Goal: Check status: Check status

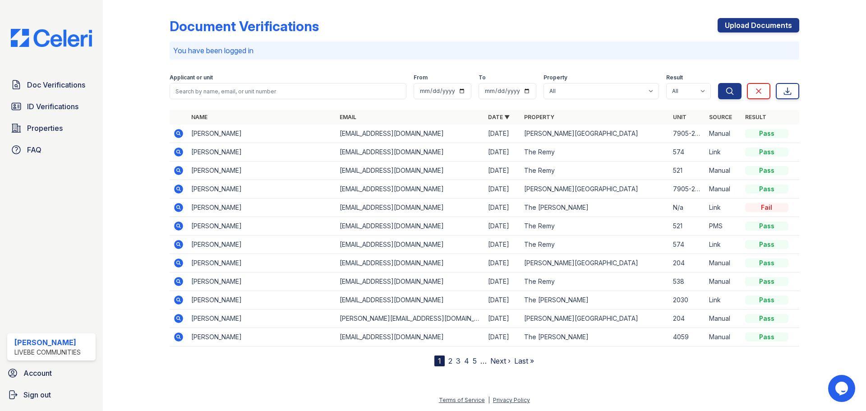
click at [178, 152] on icon at bounding box center [178, 151] width 2 height 2
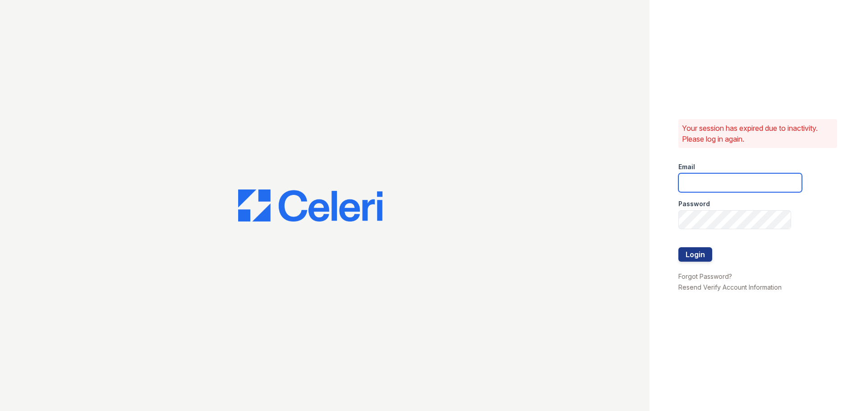
type input "[EMAIL_ADDRESS][DOMAIN_NAME]"
click at [701, 255] on button "Login" at bounding box center [696, 254] width 34 height 14
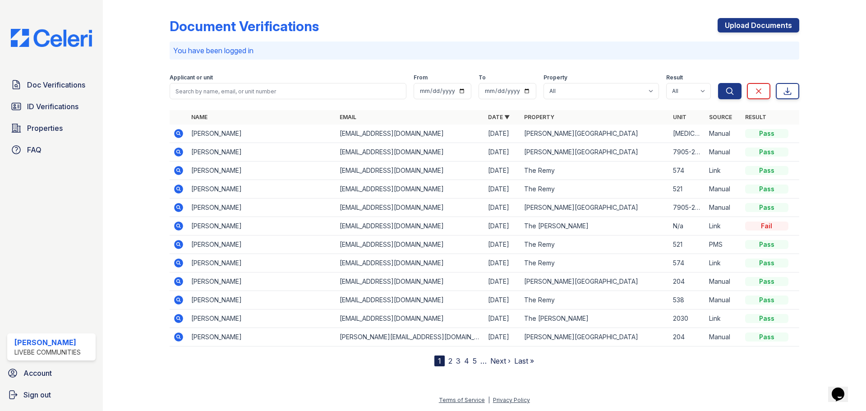
click at [177, 169] on icon at bounding box center [178, 170] width 11 height 11
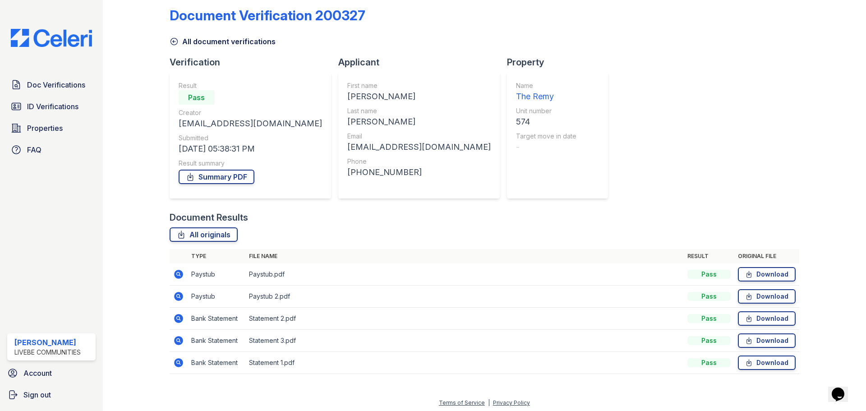
scroll to position [14, 0]
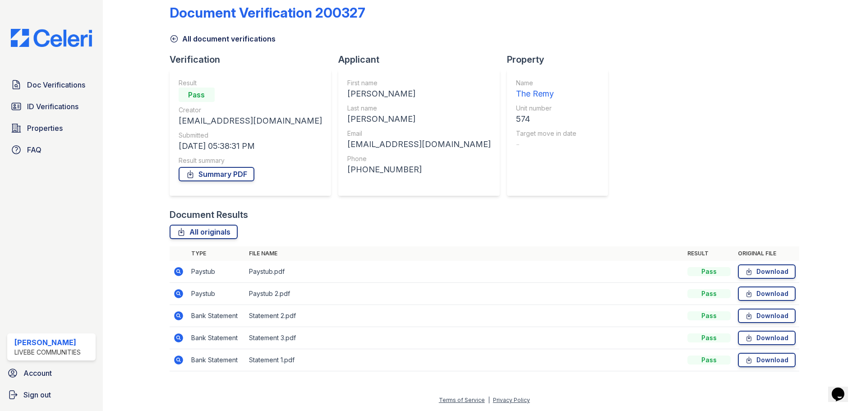
click at [180, 272] on icon at bounding box center [178, 271] width 9 height 9
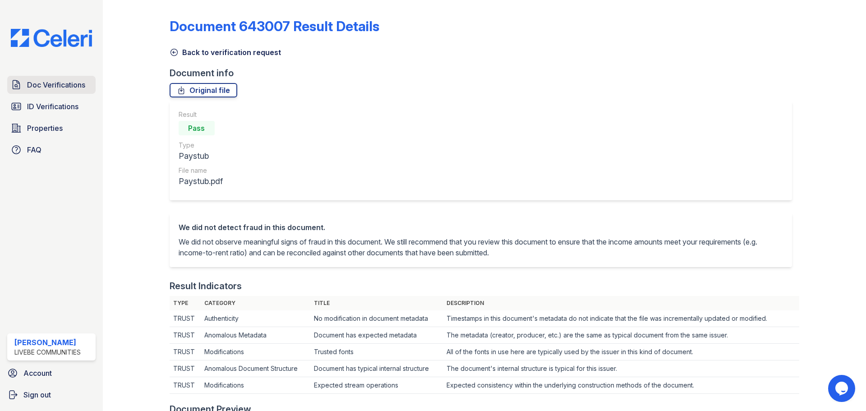
click at [39, 88] on span "Doc Verifications" at bounding box center [56, 84] width 58 height 11
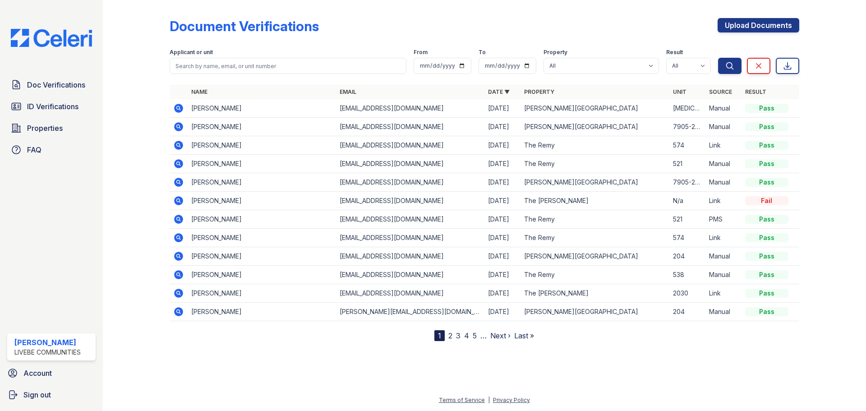
click at [178, 164] on icon at bounding box center [178, 163] width 2 height 2
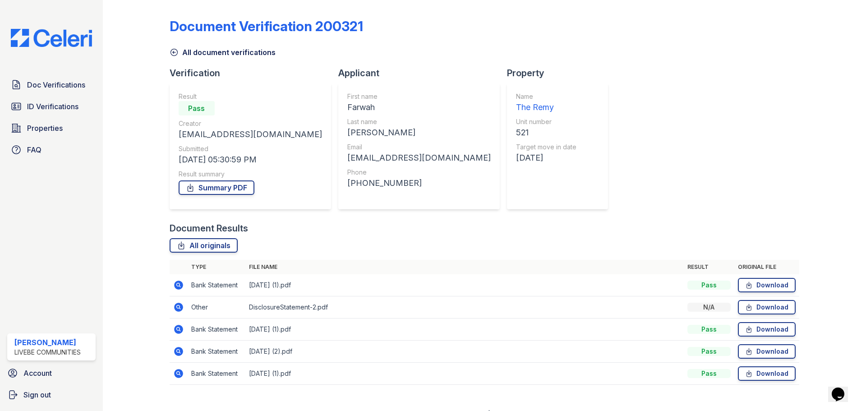
click at [176, 349] on icon at bounding box center [178, 351] width 9 height 9
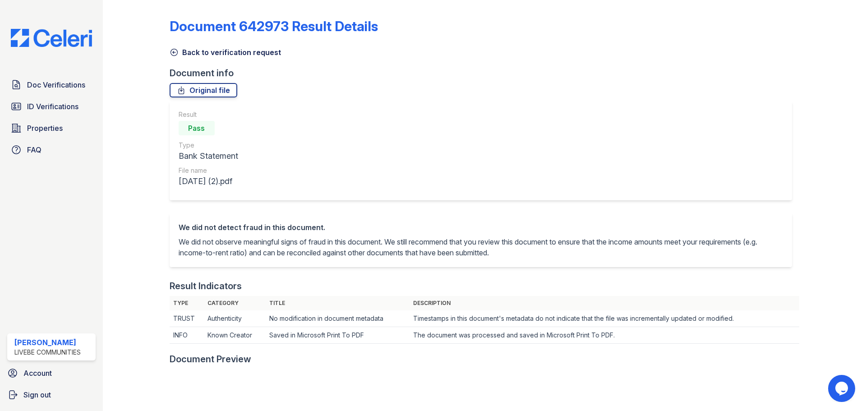
click at [171, 54] on icon at bounding box center [174, 52] width 7 height 7
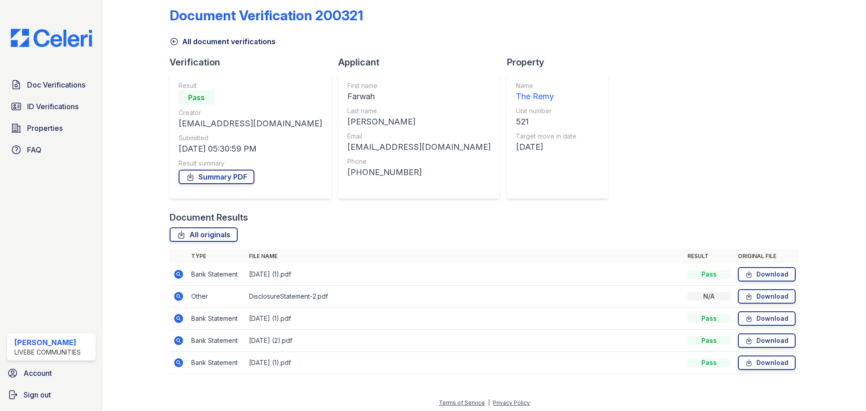
scroll to position [14, 0]
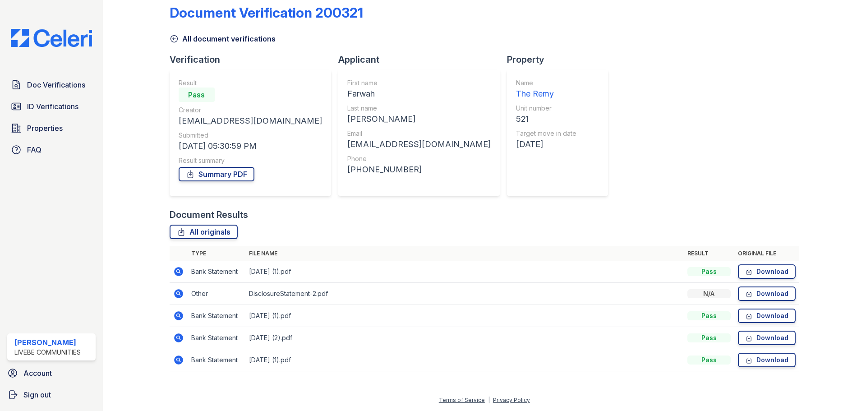
click at [175, 313] on icon at bounding box center [178, 315] width 11 height 11
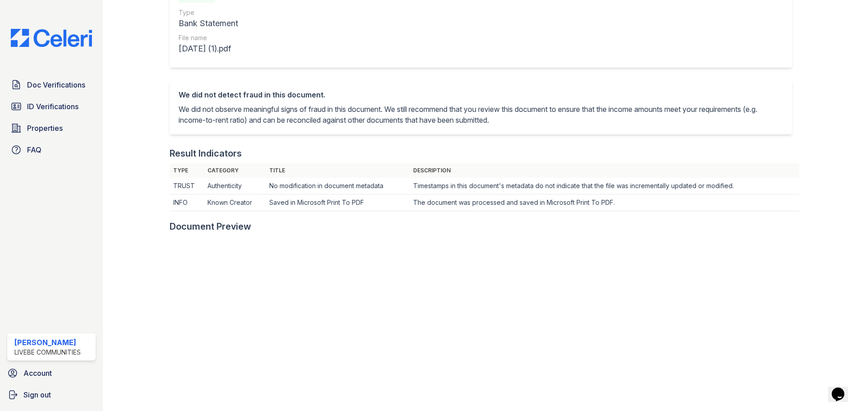
scroll to position [45, 0]
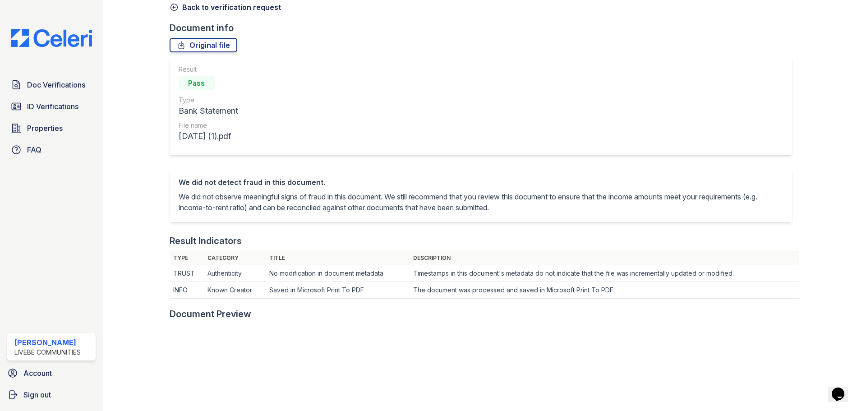
click at [171, 5] on icon at bounding box center [174, 7] width 9 height 9
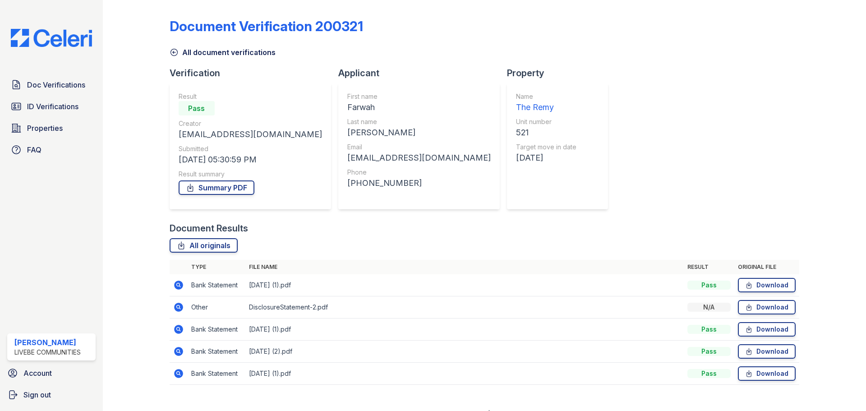
click at [176, 374] on icon at bounding box center [178, 373] width 11 height 11
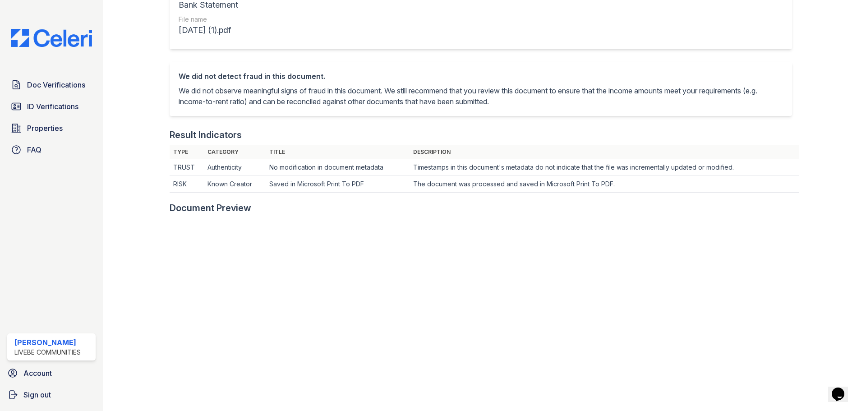
scroll to position [45, 0]
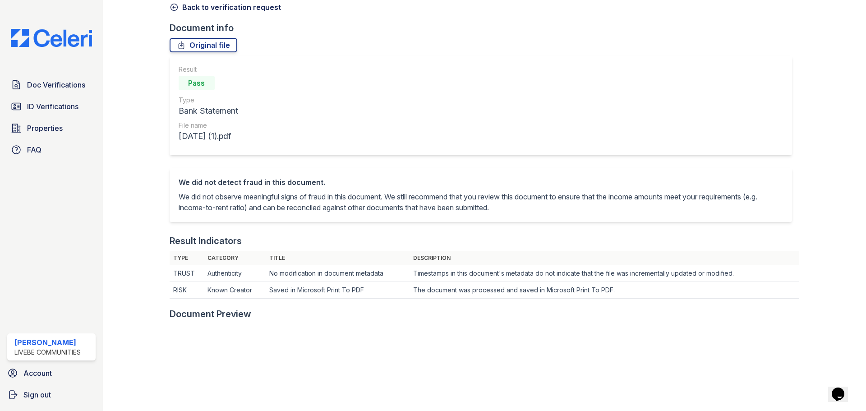
click at [175, 6] on icon at bounding box center [174, 7] width 9 height 9
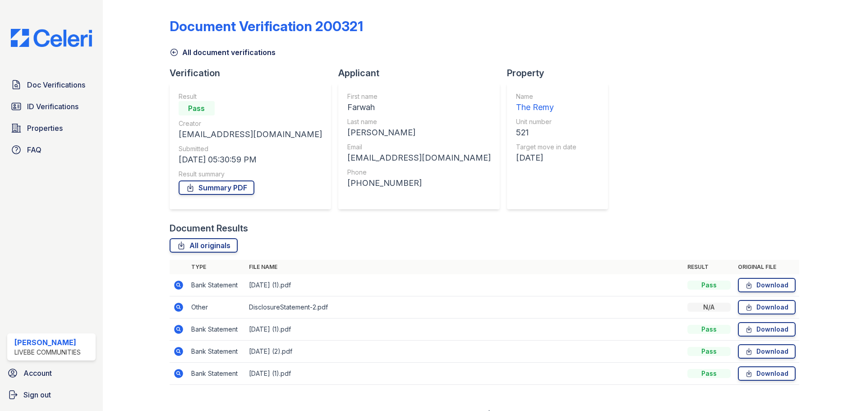
click at [176, 282] on icon at bounding box center [178, 285] width 9 height 9
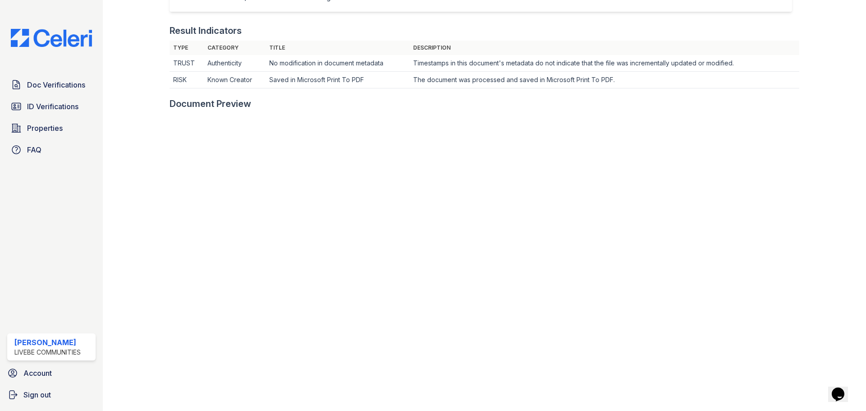
scroll to position [271, 0]
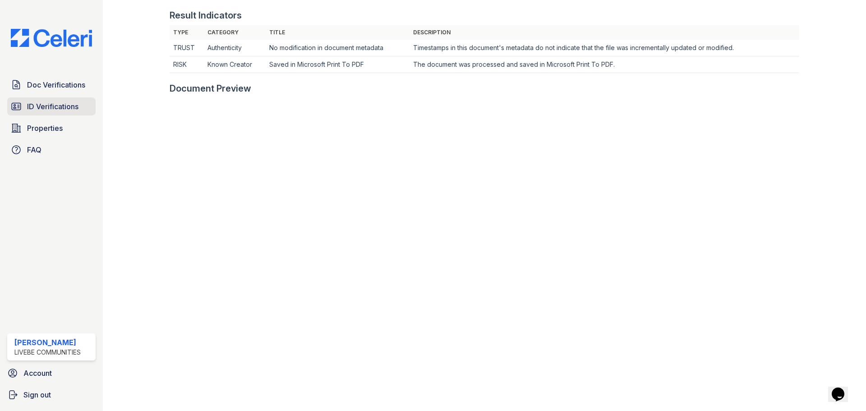
drag, startPoint x: 49, startPoint y: 111, endPoint x: 52, endPoint y: 116, distance: 5.5
click at [49, 110] on span "ID Verifications" at bounding box center [52, 106] width 51 height 11
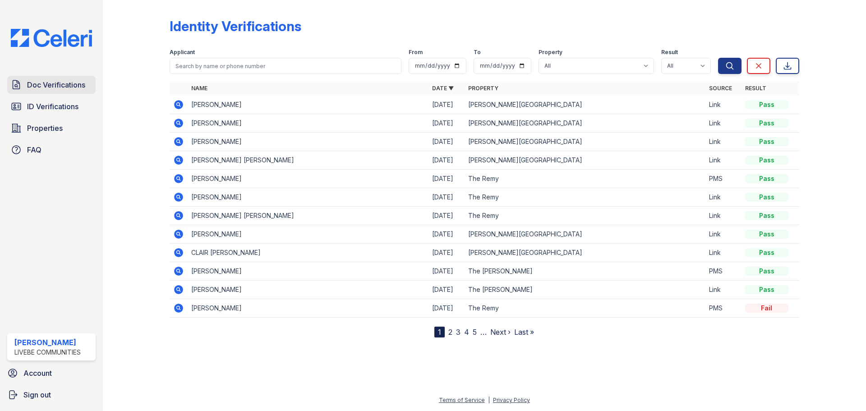
click at [63, 85] on span "Doc Verifications" at bounding box center [56, 84] width 58 height 11
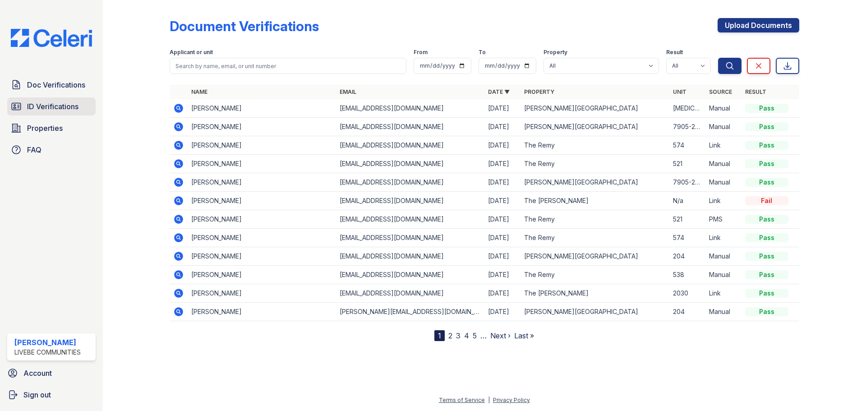
click at [48, 105] on span "ID Verifications" at bounding box center [52, 106] width 51 height 11
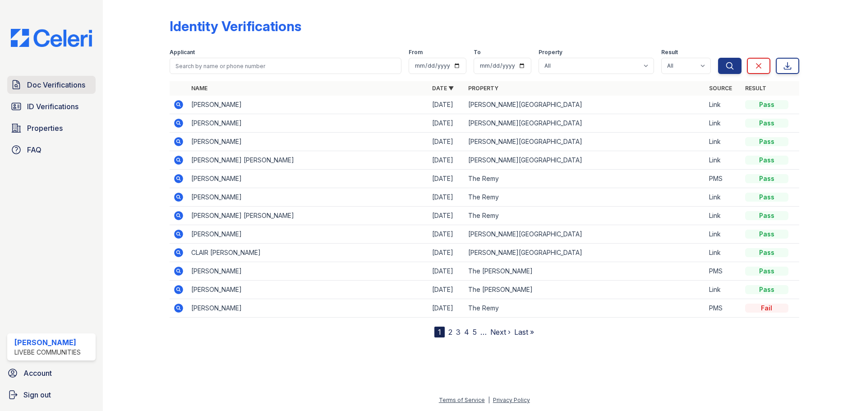
click at [70, 88] on span "Doc Verifications" at bounding box center [56, 84] width 58 height 11
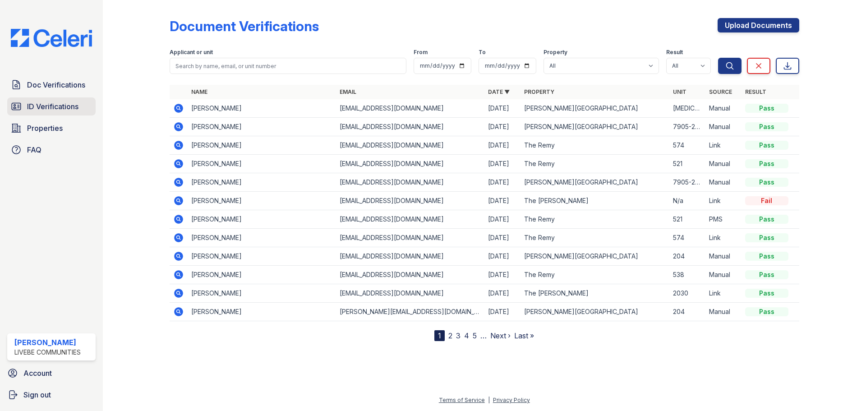
click at [45, 99] on link "ID Verifications" at bounding box center [51, 106] width 88 height 18
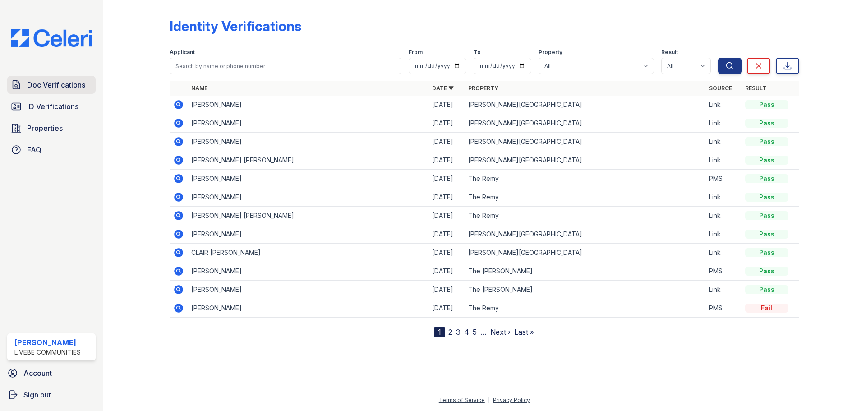
click at [73, 86] on span "Doc Verifications" at bounding box center [56, 84] width 58 height 11
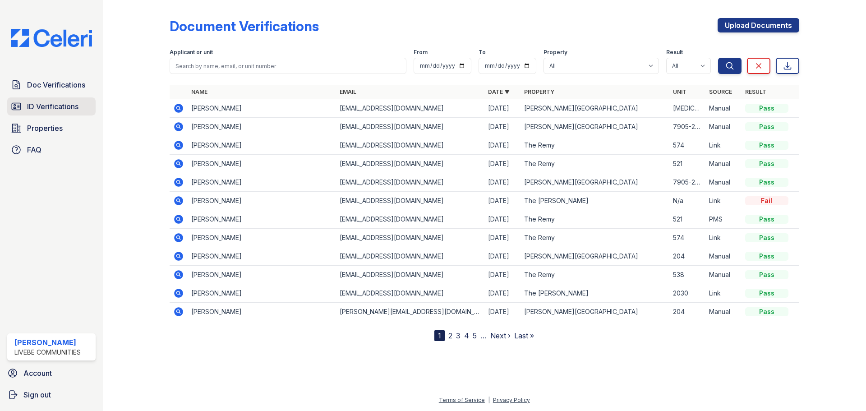
click at [43, 102] on span "ID Verifications" at bounding box center [52, 106] width 51 height 11
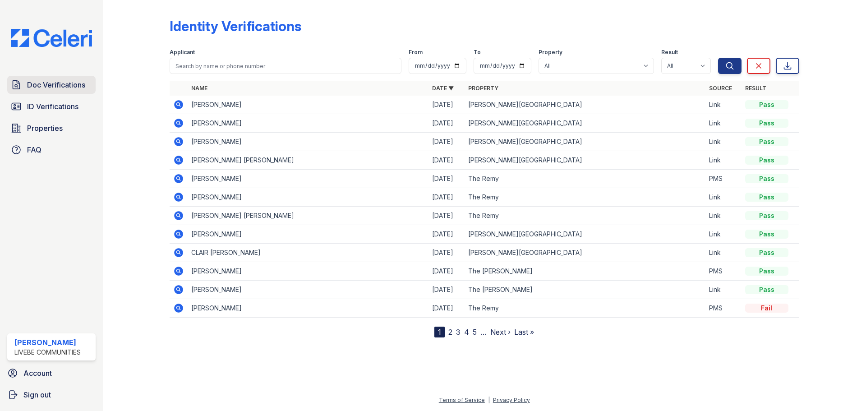
click at [57, 82] on span "Doc Verifications" at bounding box center [56, 84] width 58 height 11
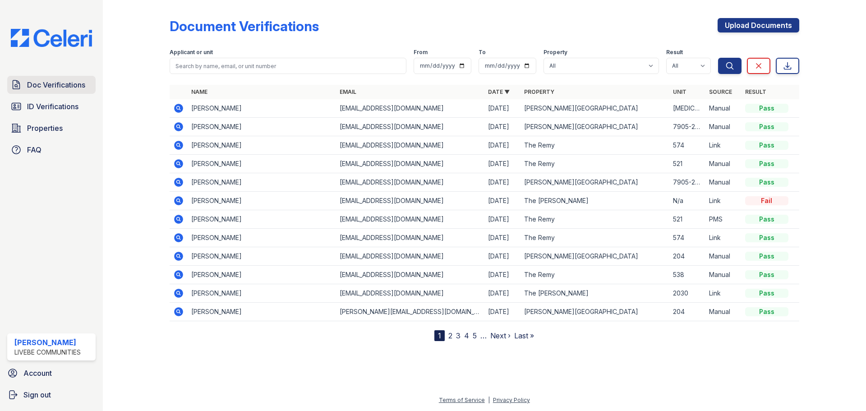
click at [69, 90] on span "Doc Verifications" at bounding box center [56, 84] width 58 height 11
click at [71, 89] on span "Doc Verifications" at bounding box center [56, 84] width 58 height 11
click at [57, 90] on span "Doc Verifications" at bounding box center [56, 84] width 58 height 11
click at [81, 81] on span "Doc Verifications" at bounding box center [56, 84] width 58 height 11
click at [65, 105] on span "ID Verifications" at bounding box center [52, 106] width 51 height 11
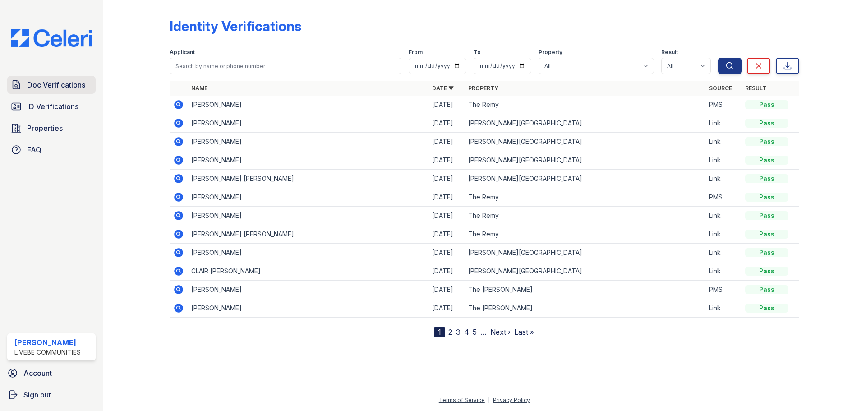
click at [68, 89] on span "Doc Verifications" at bounding box center [56, 84] width 58 height 11
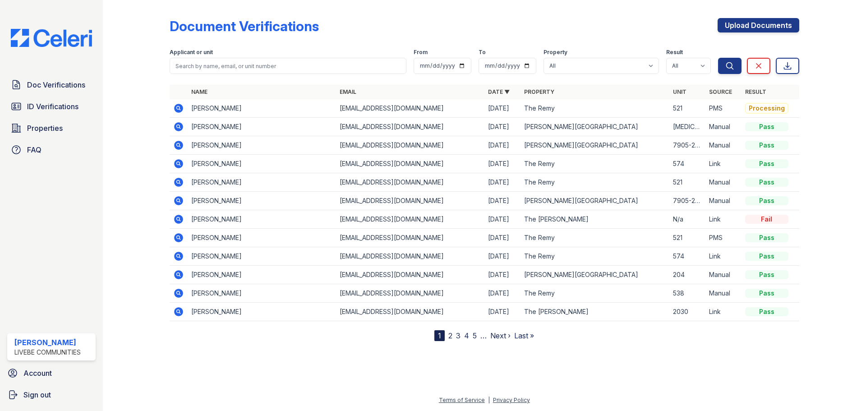
click at [177, 106] on icon at bounding box center [178, 108] width 9 height 9
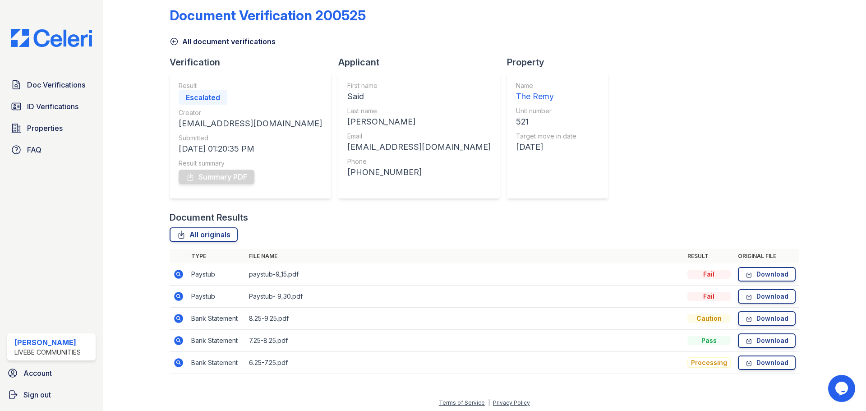
scroll to position [14, 0]
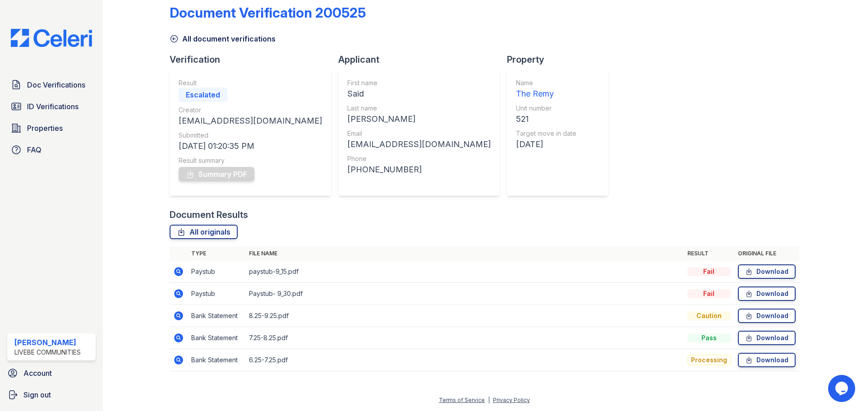
click at [177, 269] on icon at bounding box center [178, 271] width 9 height 9
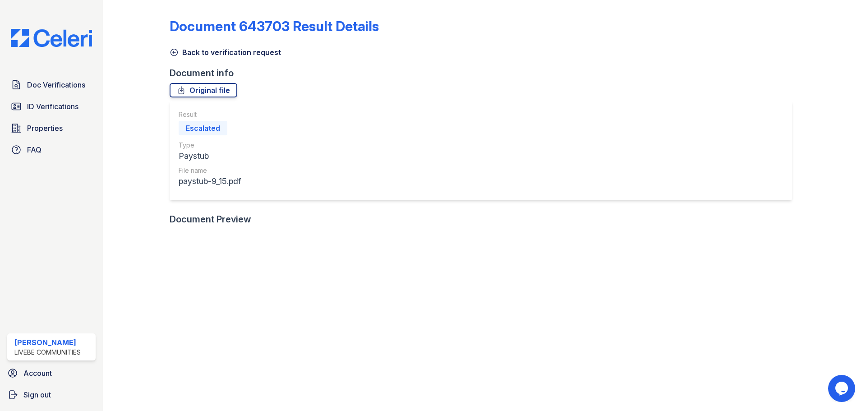
click at [172, 54] on icon at bounding box center [174, 52] width 9 height 9
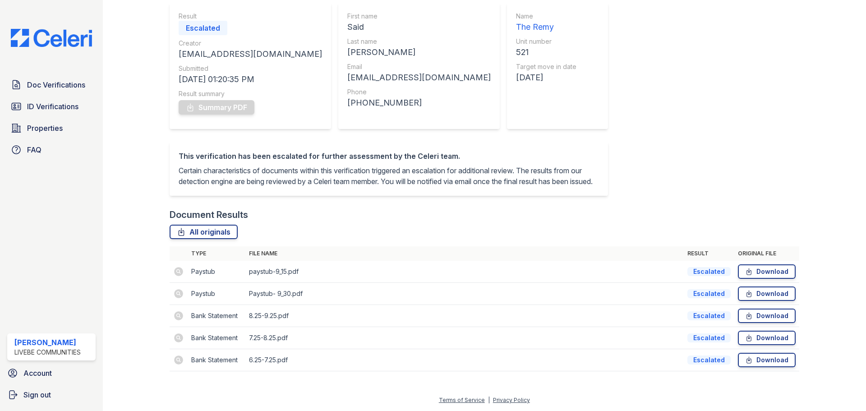
scroll to position [90, 0]
click at [181, 296] on td at bounding box center [179, 294] width 18 height 22
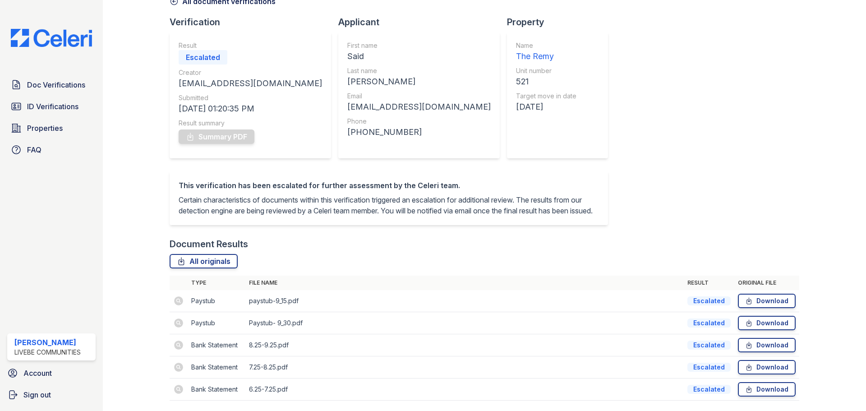
scroll to position [91, 0]
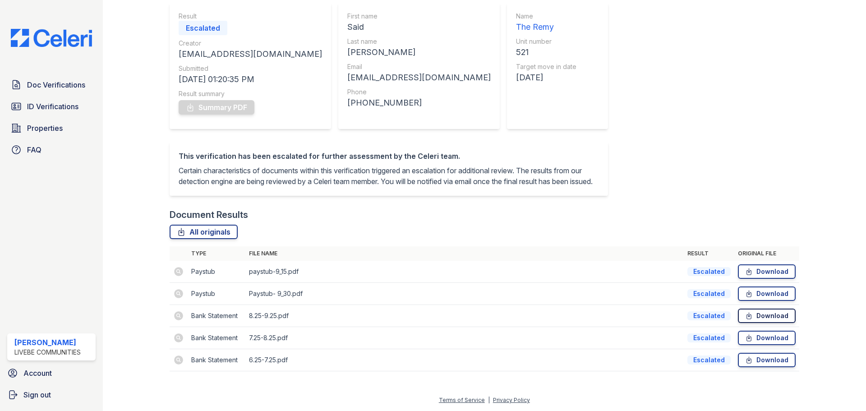
click at [759, 315] on link "Download" at bounding box center [767, 316] width 58 height 14
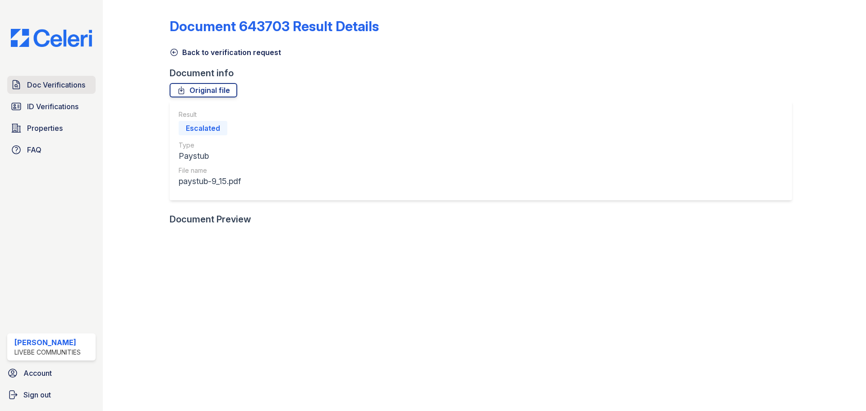
click at [67, 82] on span "Doc Verifications" at bounding box center [56, 84] width 58 height 11
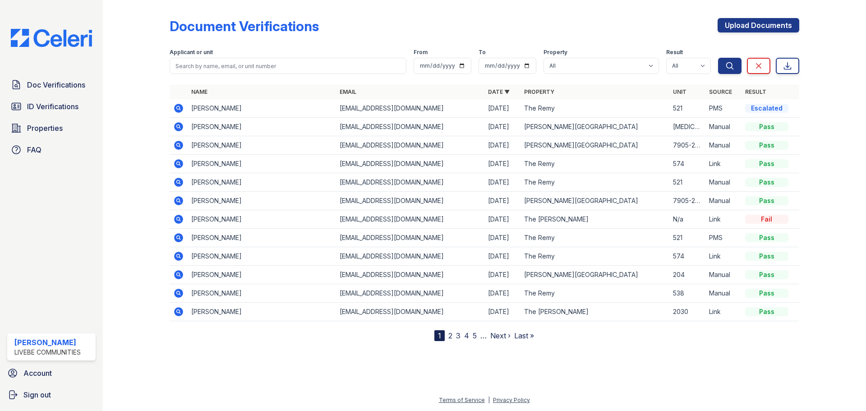
click at [182, 108] on icon at bounding box center [178, 108] width 9 height 9
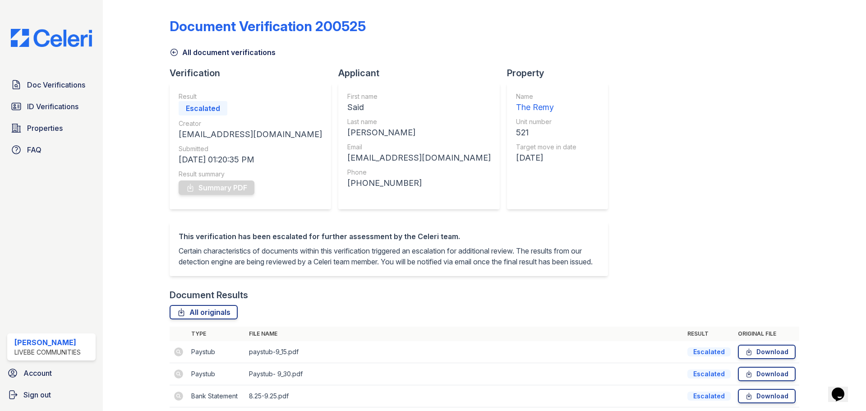
scroll to position [90, 0]
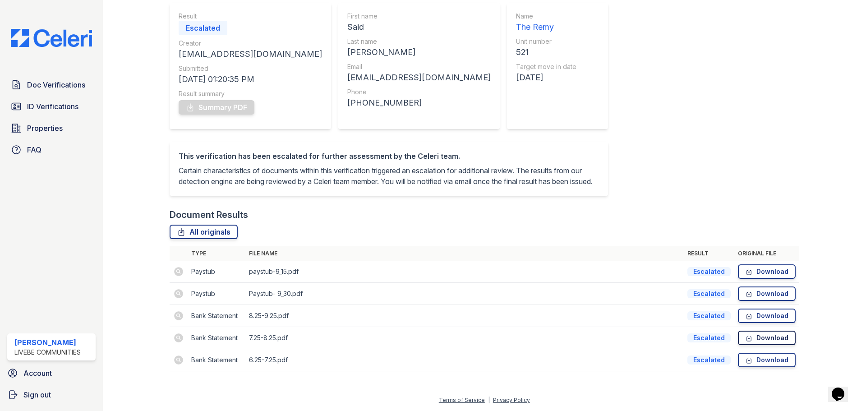
click at [759, 339] on link "Download" at bounding box center [767, 338] width 58 height 14
click at [58, 86] on span "Doc Verifications" at bounding box center [56, 84] width 58 height 11
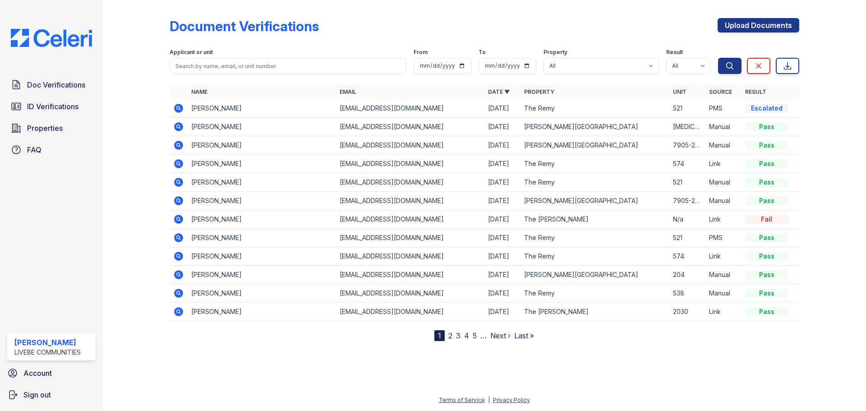
click at [178, 109] on icon at bounding box center [178, 108] width 11 height 11
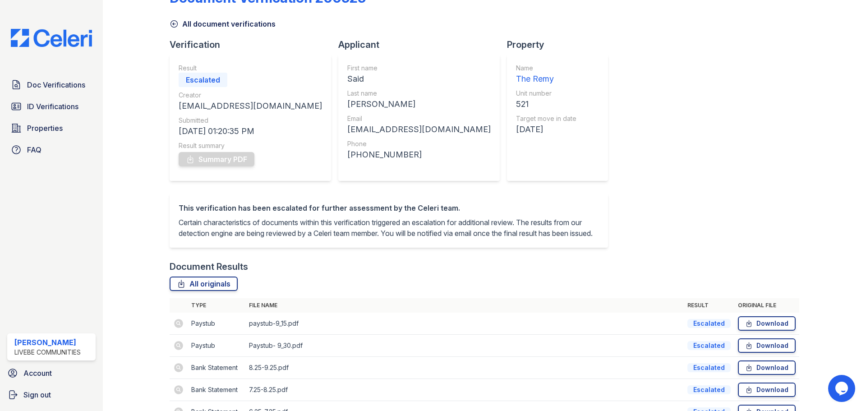
scroll to position [91, 0]
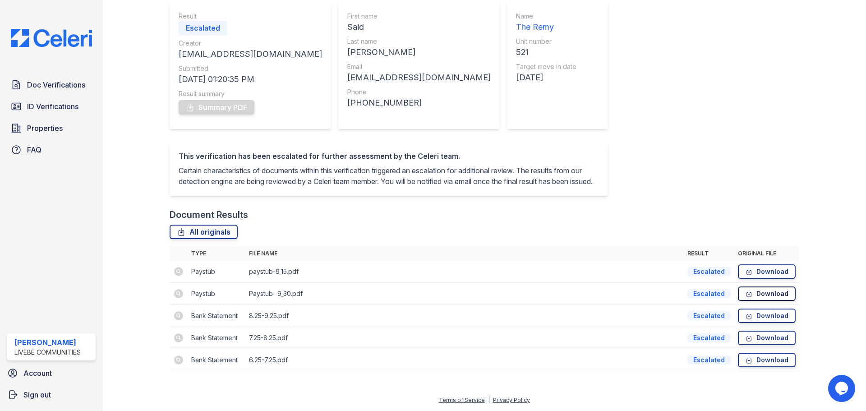
click at [769, 295] on link "Download" at bounding box center [767, 294] width 58 height 14
click at [33, 85] on span "Doc Verifications" at bounding box center [56, 84] width 58 height 11
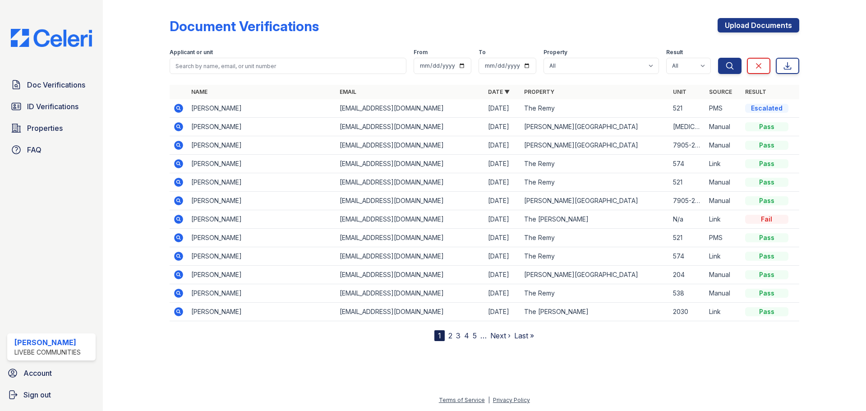
click at [181, 105] on icon at bounding box center [178, 108] width 9 height 9
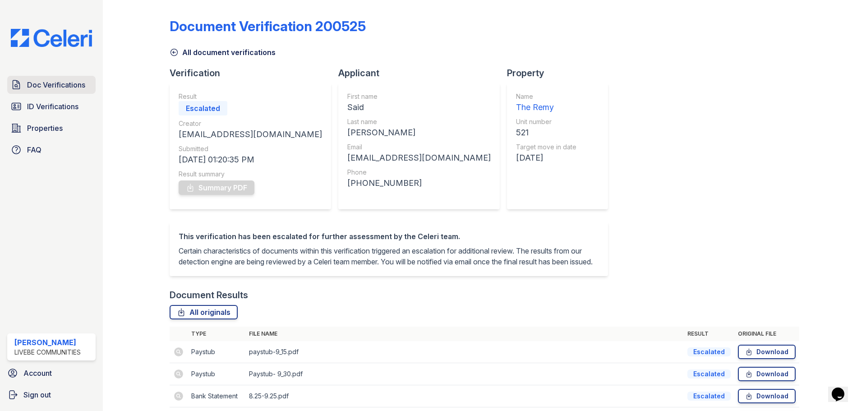
click at [46, 79] on link "Doc Verifications" at bounding box center [51, 85] width 88 height 18
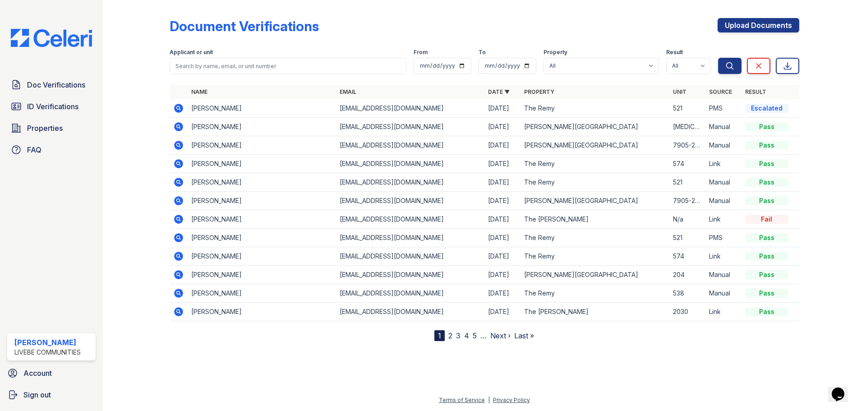
drag, startPoint x: 176, startPoint y: 109, endPoint x: 184, endPoint y: 110, distance: 7.3
click at [176, 109] on icon at bounding box center [178, 108] width 9 height 9
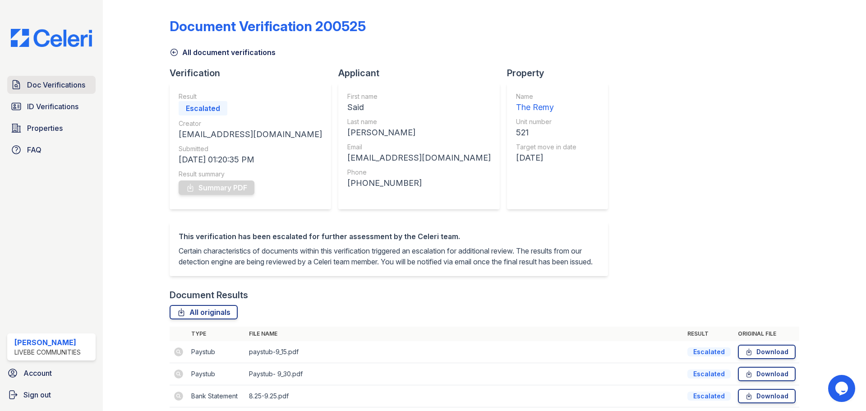
click at [71, 93] on link "Doc Verifications" at bounding box center [51, 85] width 88 height 18
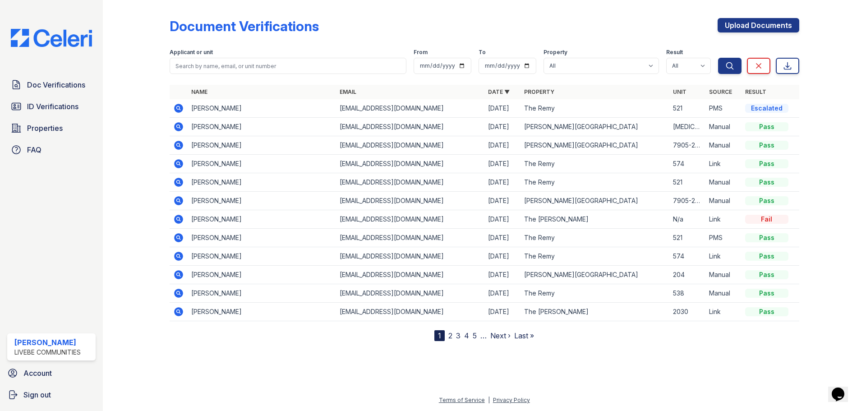
drag, startPoint x: 176, startPoint y: 110, endPoint x: 185, endPoint y: 138, distance: 29.8
click at [176, 110] on icon at bounding box center [178, 108] width 9 height 9
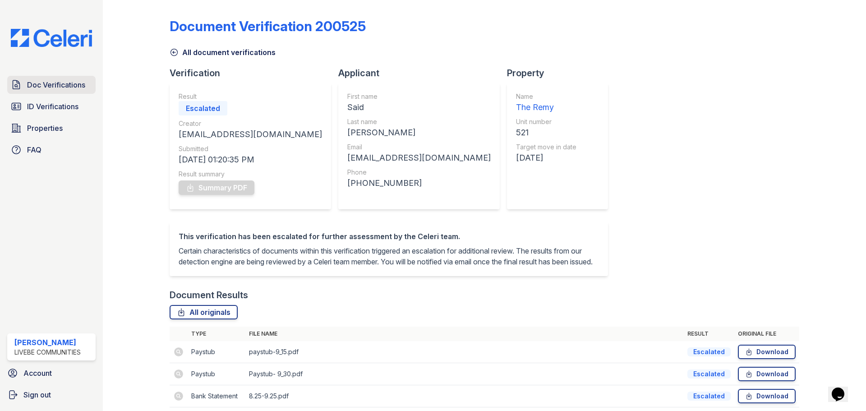
click at [51, 89] on span "Doc Verifications" at bounding box center [56, 84] width 58 height 11
